Goal: Information Seeking & Learning: Find specific page/section

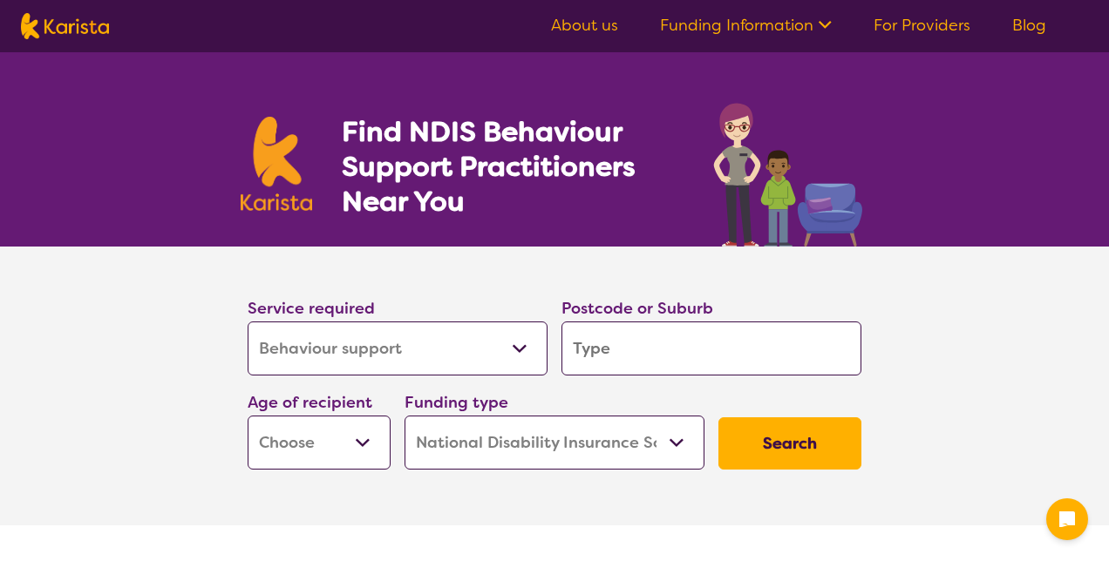
select select "Behaviour support"
select select "NDIS"
select select "Behaviour support"
select select "NDIS"
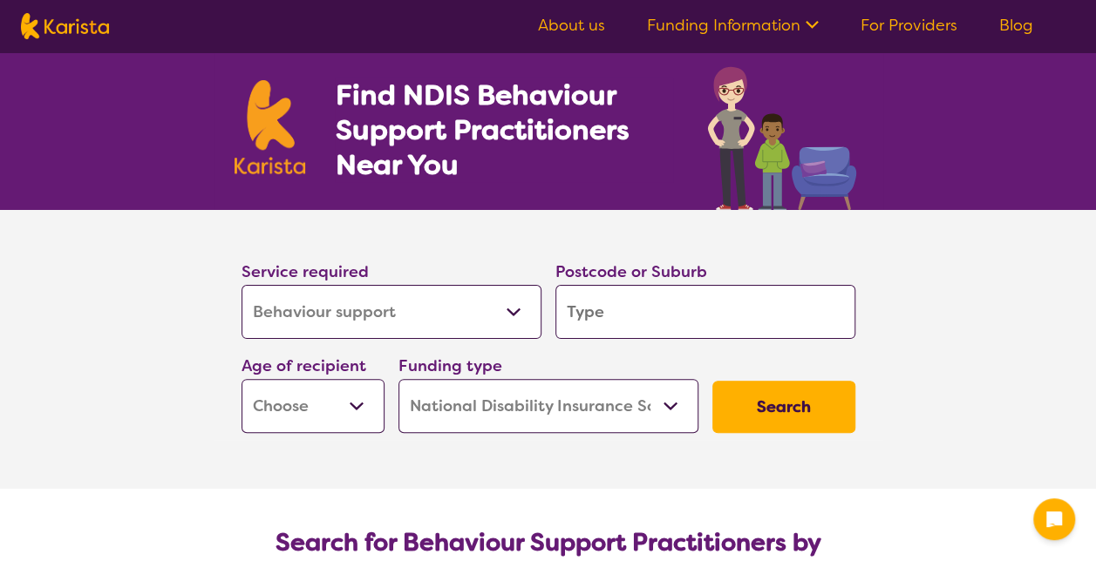
scroll to position [87, 0]
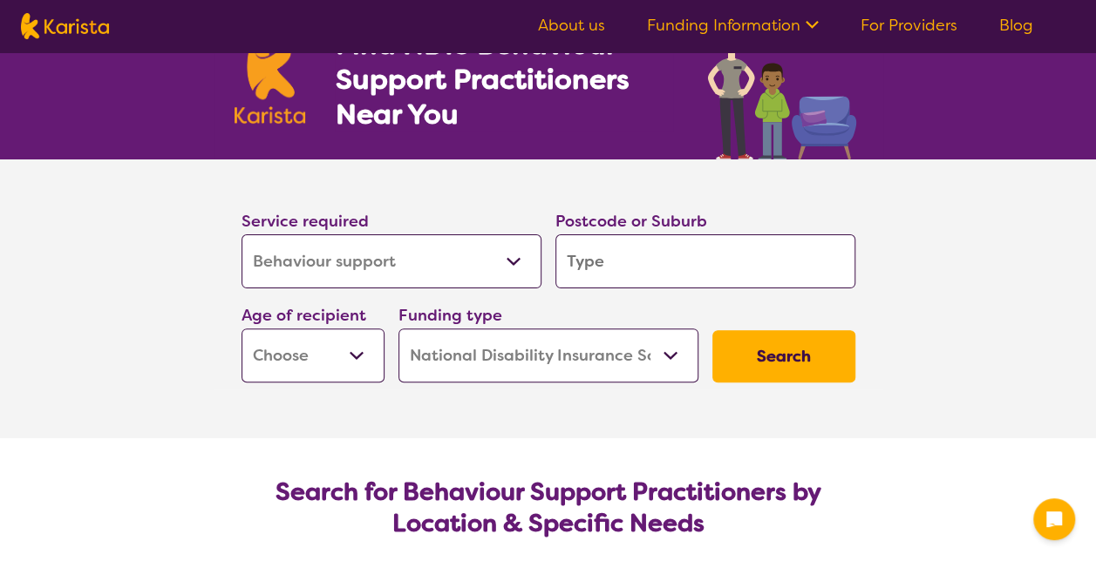
click at [590, 257] on input "search" at bounding box center [705, 261] width 300 height 54
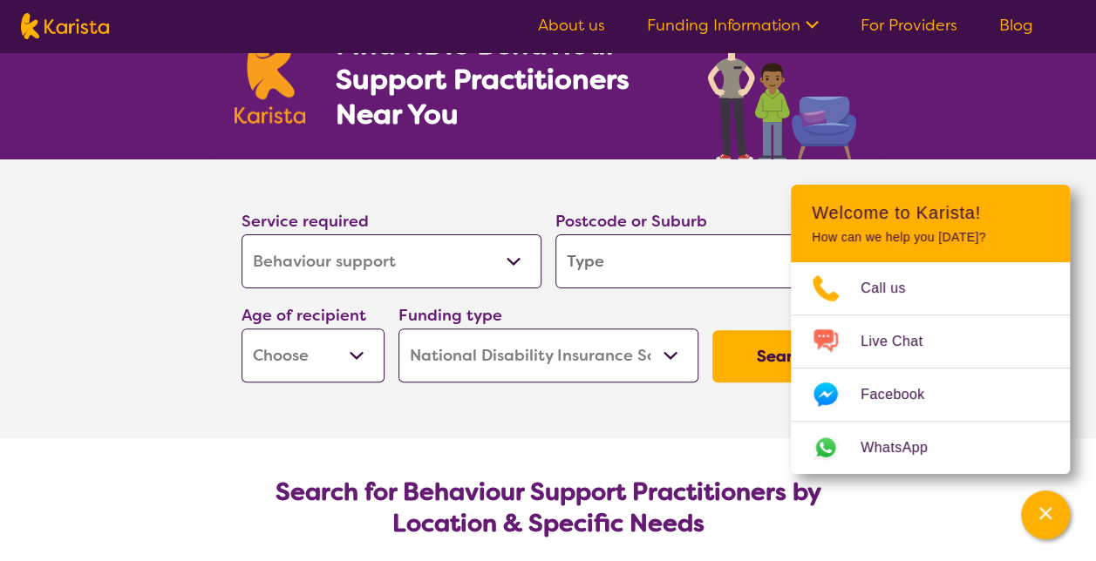
type input "6"
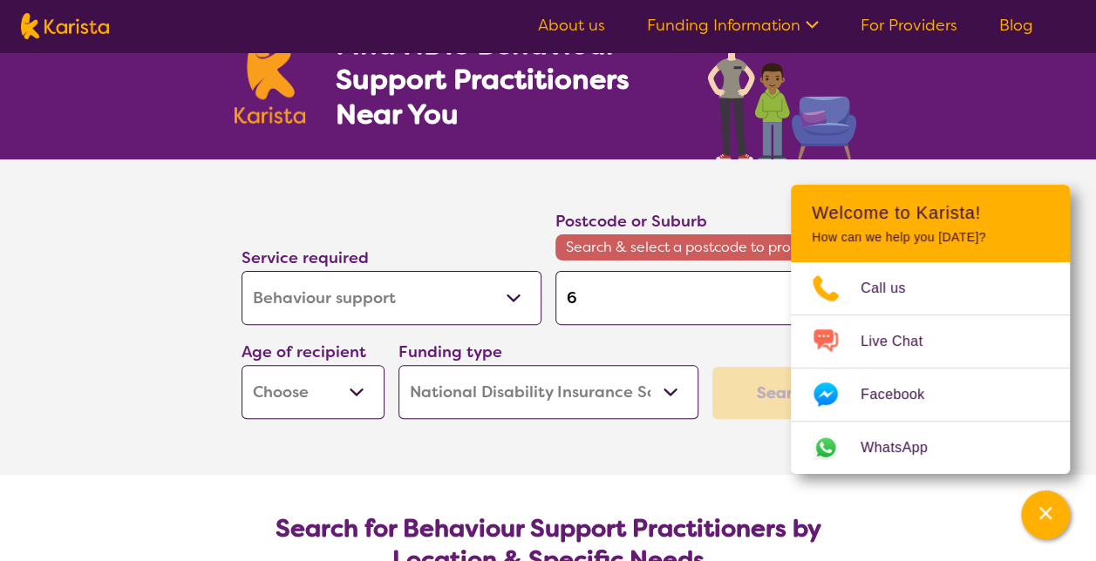
type input "60"
type input "601"
type input "60134"
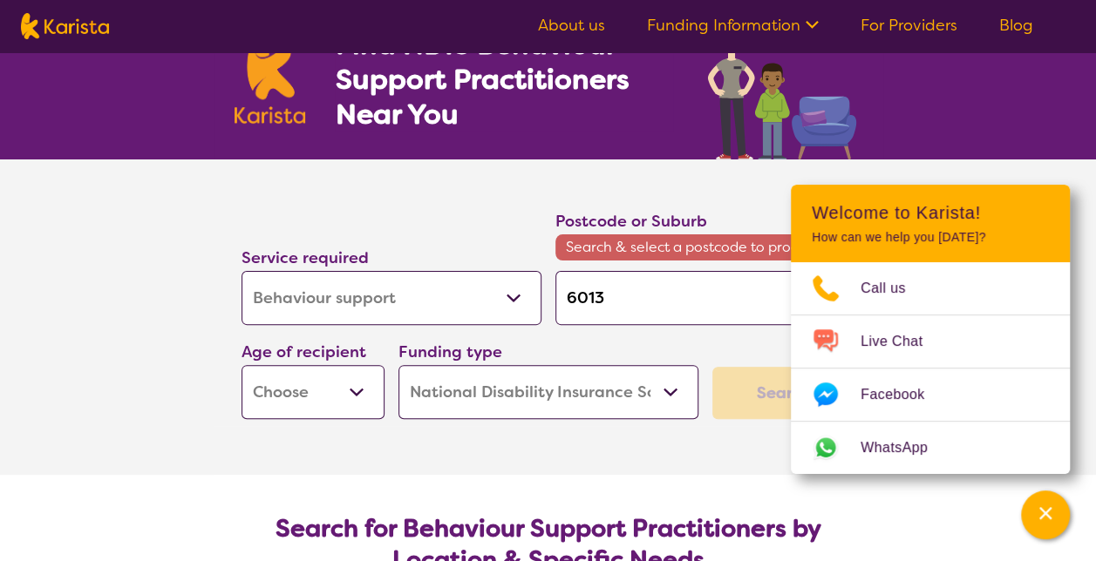
type input "60134"
type input "6013"
type input "601"
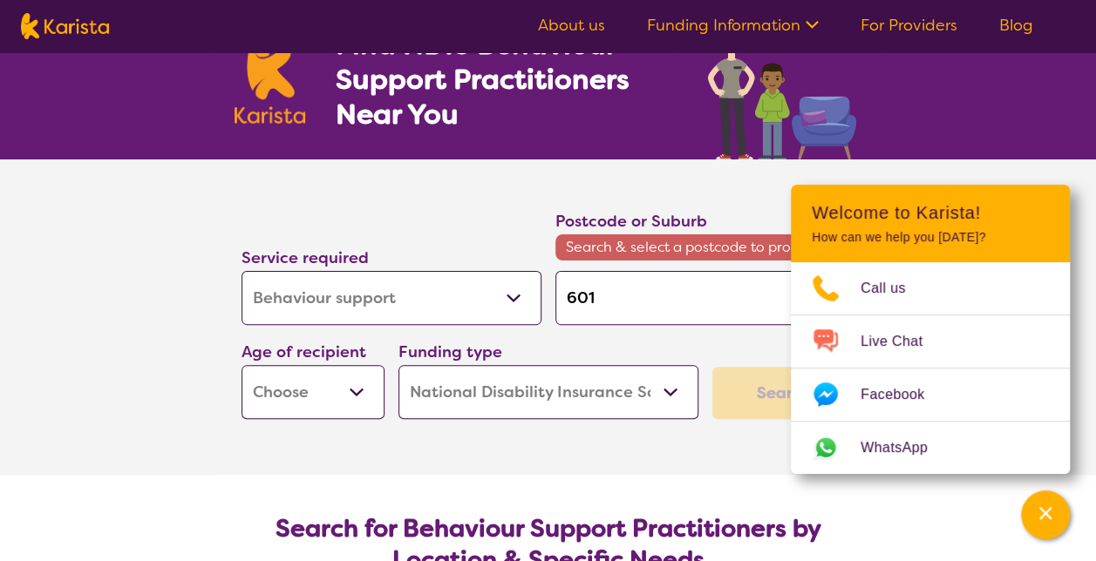
type input "6014"
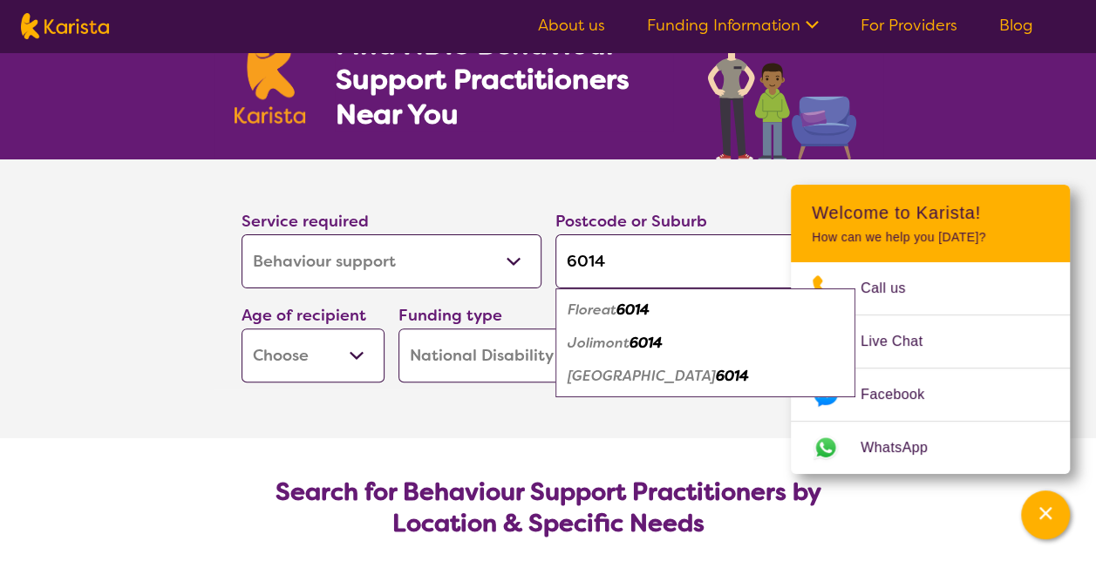
type input "6014"
click at [600, 374] on em "[GEOGRAPHIC_DATA]" at bounding box center [641, 376] width 148 height 18
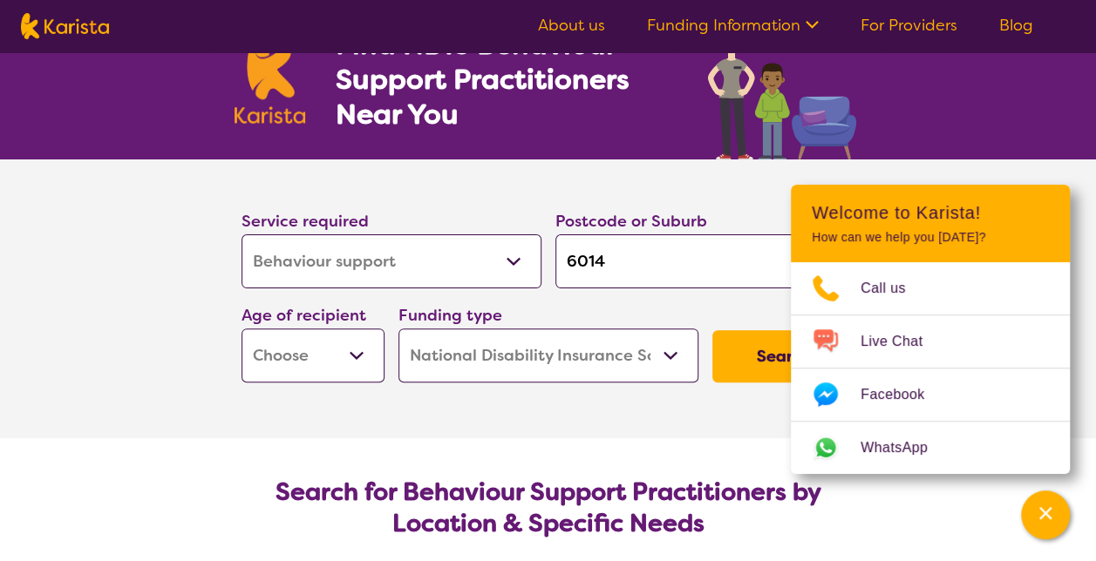
click at [328, 366] on select "Early Childhood - 0 to 9 Child - 10 to 11 Adolescent - 12 to 17 Adult - 18 to 6…" at bounding box center [312, 356] width 143 height 54
select select "EC"
click at [241, 329] on select "Early Childhood - 0 to 9 Child - 10 to 11 Adolescent - 12 to 17 Adult - 18 to 6…" at bounding box center [312, 356] width 143 height 54
select select "EC"
click at [334, 364] on select "Early Childhood - 0 to 9 Child - 10 to 11 Adolescent - 12 to 17 Adult - 18 to 6…" at bounding box center [312, 356] width 143 height 54
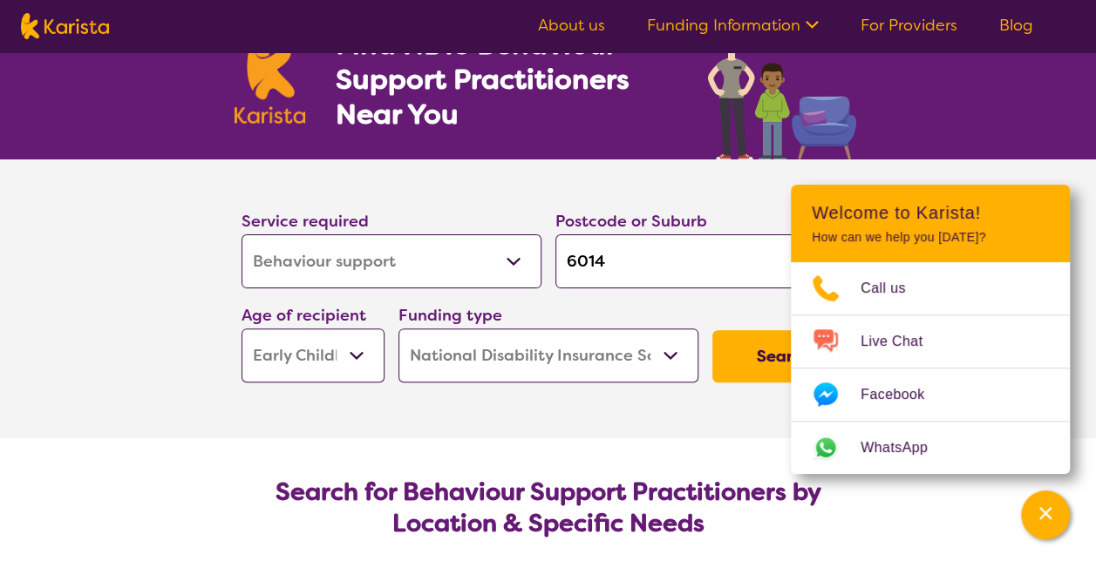
click at [732, 354] on button "Search" at bounding box center [783, 356] width 143 height 52
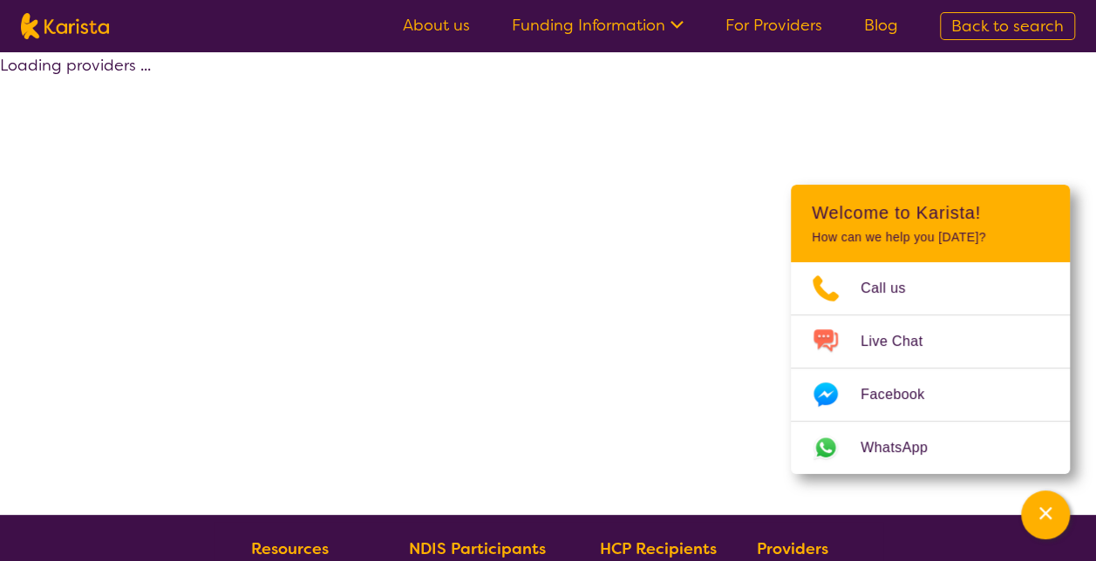
select select "by_score"
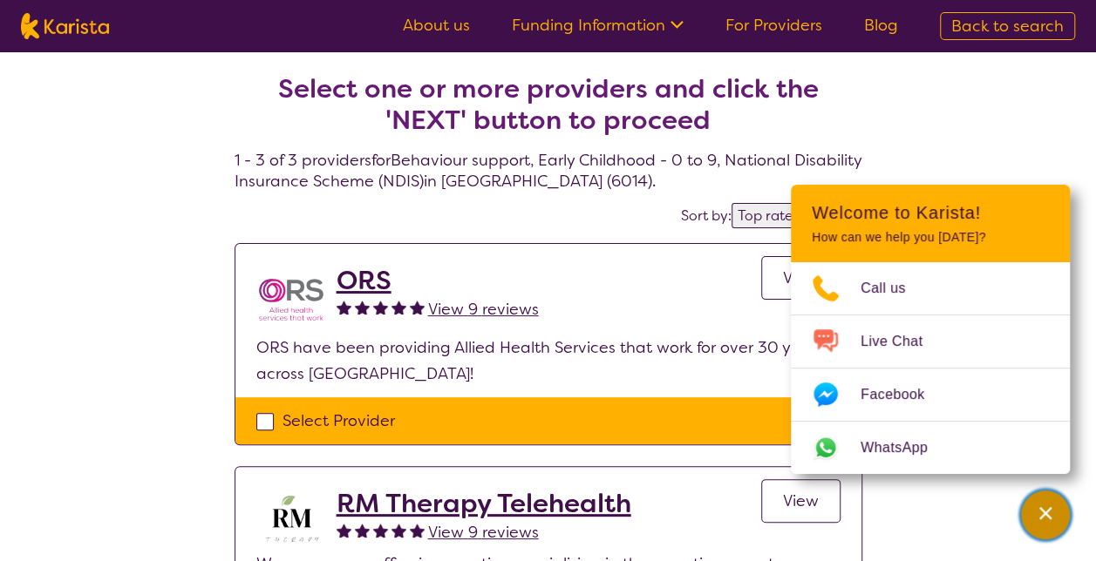
click at [1068, 519] on button "Channel Menu" at bounding box center [1045, 515] width 49 height 49
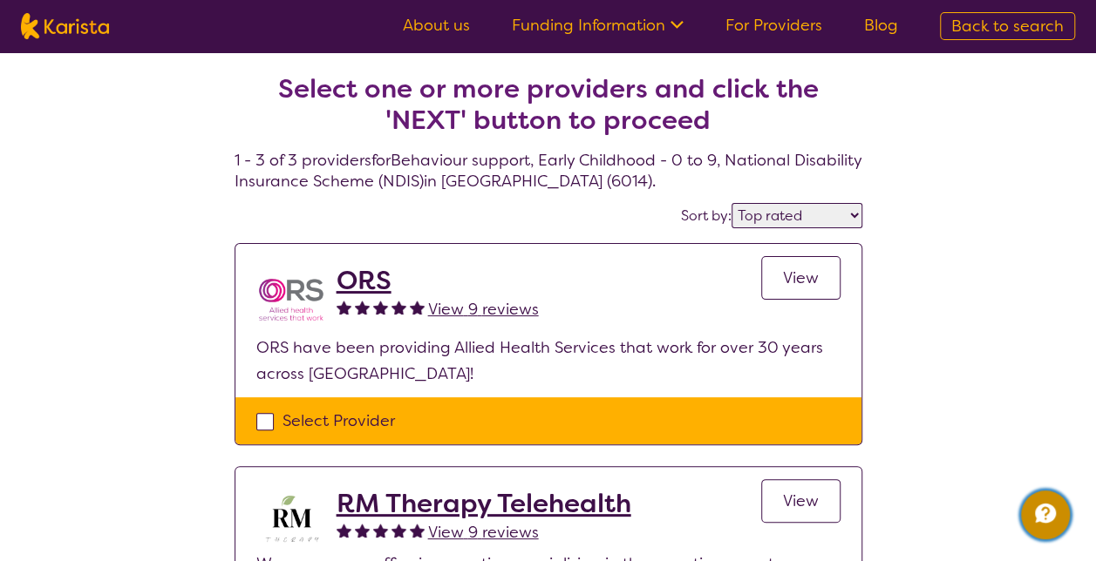
select select "Behaviour support"
select select "EC"
select select "NDIS"
select select "Behaviour support"
select select "EC"
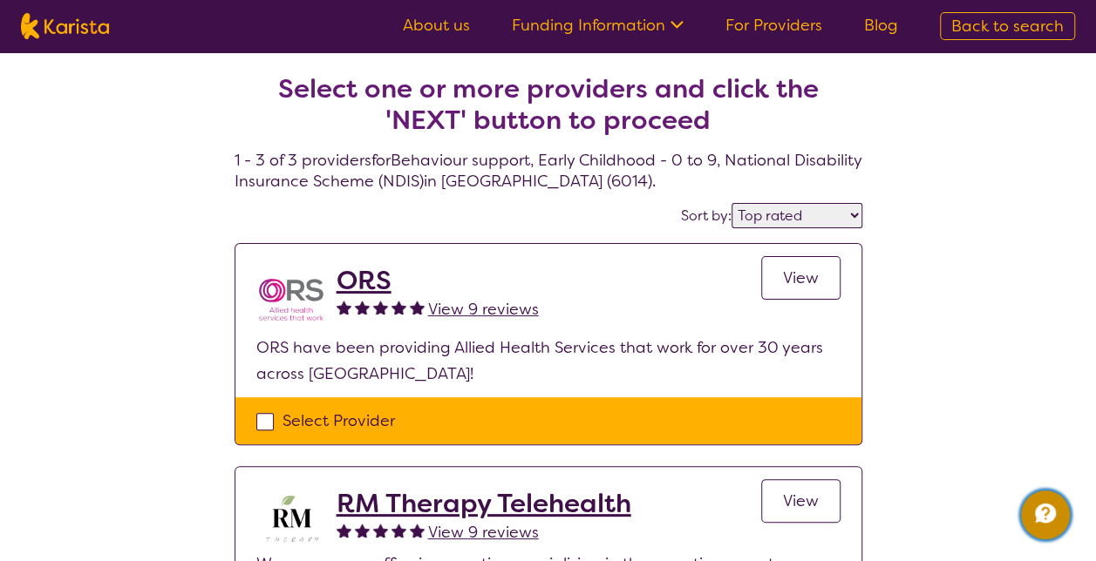
select select "NDIS"
